Goal: Transaction & Acquisition: Download file/media

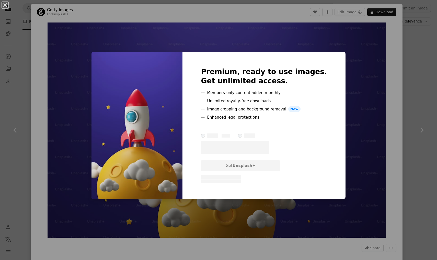
scroll to position [224, 0]
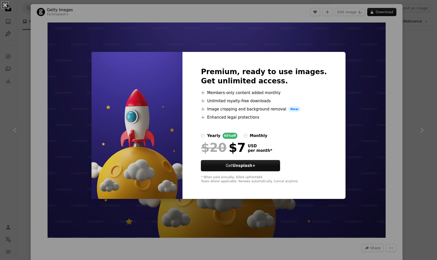
click at [332, 74] on div "Premium, ready to use images. Get unlimited access. A plus sign Members-only co…" at bounding box center [264, 125] width 163 height 147
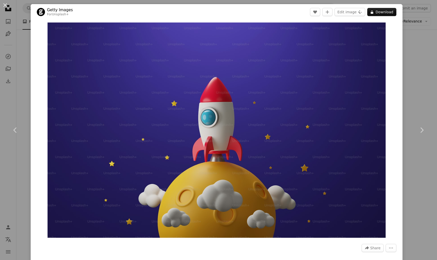
click at [409, 27] on div "An X shape Chevron left Chevron right Getty Images For Unsplash+ A heart A plus…" at bounding box center [218, 130] width 437 height 260
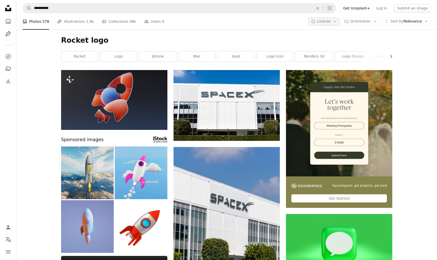
click at [326, 19] on span "License" at bounding box center [324, 21] width 14 height 4
click at [326, 62] on span "Free" at bounding box center [337, 62] width 31 height 5
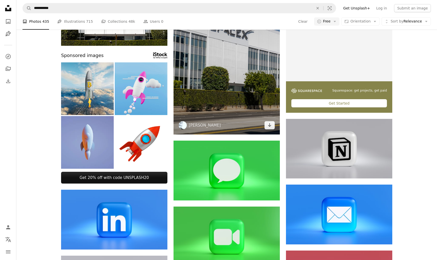
scroll to position [95, 0]
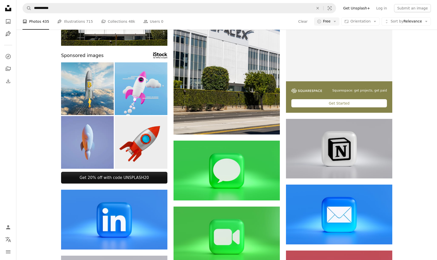
click at [133, 136] on img at bounding box center [141, 142] width 53 height 53
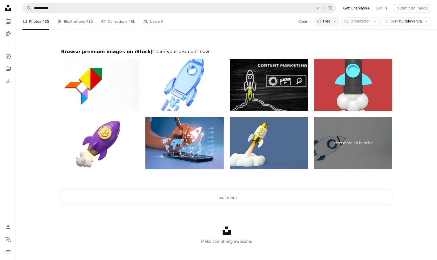
scroll to position [863, 0]
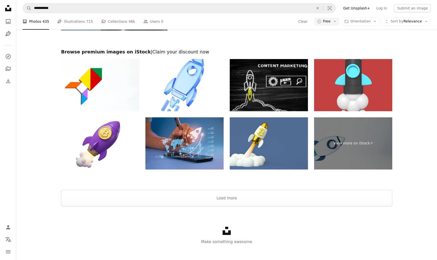
click at [174, 157] on img at bounding box center [184, 143] width 78 height 52
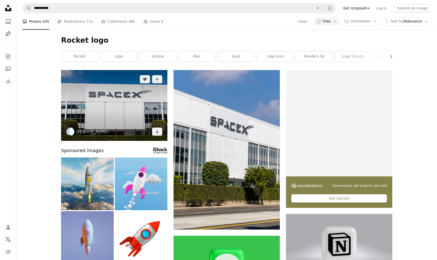
scroll to position [0, 0]
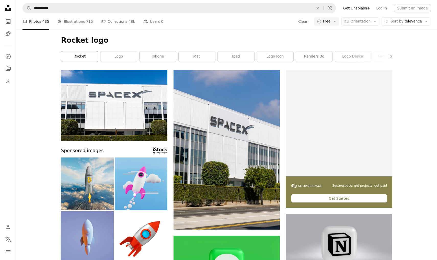
click at [89, 55] on link "rocket" at bounding box center [79, 56] width 37 height 10
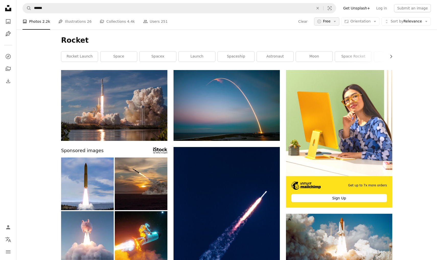
click at [327, 22] on span "Free" at bounding box center [327, 21] width 8 height 5
click at [326, 59] on link "A checkmark Free" at bounding box center [340, 62] width 42 height 9
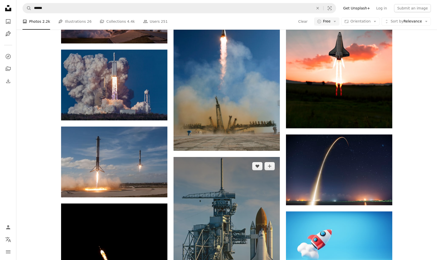
scroll to position [410, 0]
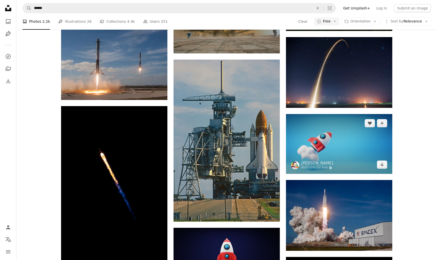
click at [332, 142] on img at bounding box center [339, 144] width 106 height 60
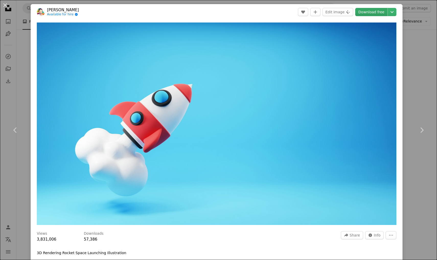
click at [375, 12] on link "Download free" at bounding box center [371, 12] width 32 height 8
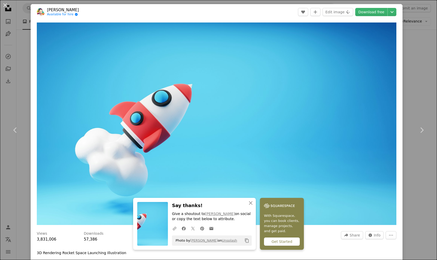
click at [29, 24] on div "An X shape Chevron left Chevron right [PERSON_NAME] Available for hire A checkm…" at bounding box center [218, 130] width 437 height 260
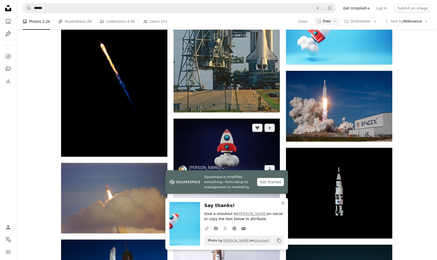
scroll to position [521, 0]
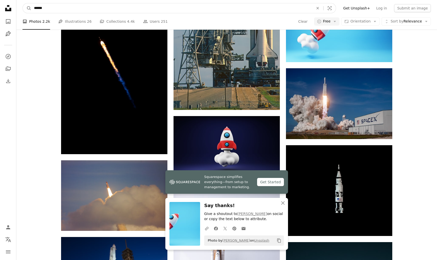
click at [93, 10] on input "******" at bounding box center [171, 8] width 281 height 10
type input "**********"
click at [27, 8] on button "A magnifying glass" at bounding box center [27, 8] width 9 height 10
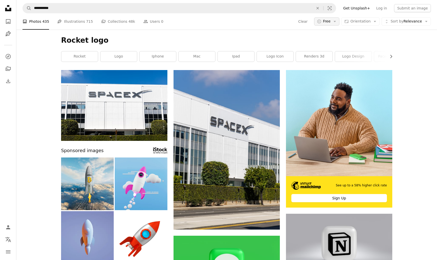
click at [337, 21] on icon "Arrow down" at bounding box center [335, 21] width 5 height 5
click at [338, 62] on span "Free" at bounding box center [342, 62] width 31 height 5
